Goal: Task Accomplishment & Management: Use online tool/utility

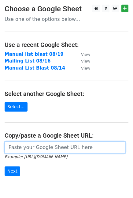
click at [33, 150] on input "url" at bounding box center [65, 148] width 121 height 12
paste input "[URL][DOMAIN_NAME]"
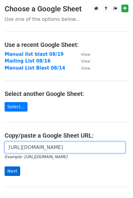
type input "[URL][DOMAIN_NAME]"
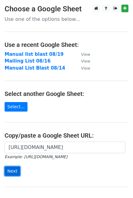
scroll to position [0, 0]
click at [12, 173] on input "Next" at bounding box center [13, 172] width 16 height 10
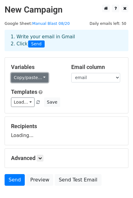
click at [37, 78] on link "Copy/paste..." at bounding box center [29, 78] width 37 height 10
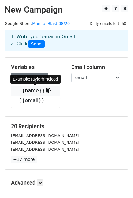
click at [47, 90] on icon at bounding box center [49, 90] width 5 height 5
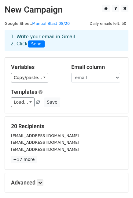
click at [74, 86] on div "Variables Copy/paste... {{name}} {{email}} Email column name email Templates Lo…" at bounding box center [67, 86] width 124 height 56
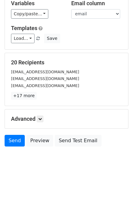
scroll to position [65, 0]
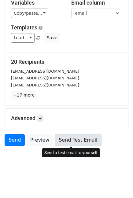
click at [76, 140] on link "Send Test Email" at bounding box center [78, 140] width 47 height 12
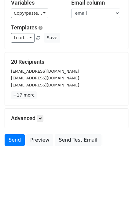
click at [41, 64] on h5 "20 Recipients" at bounding box center [66, 62] width 111 height 7
click at [10, 136] on link "Send" at bounding box center [15, 140] width 20 height 12
